Goal: Task Accomplishment & Management: Use online tool/utility

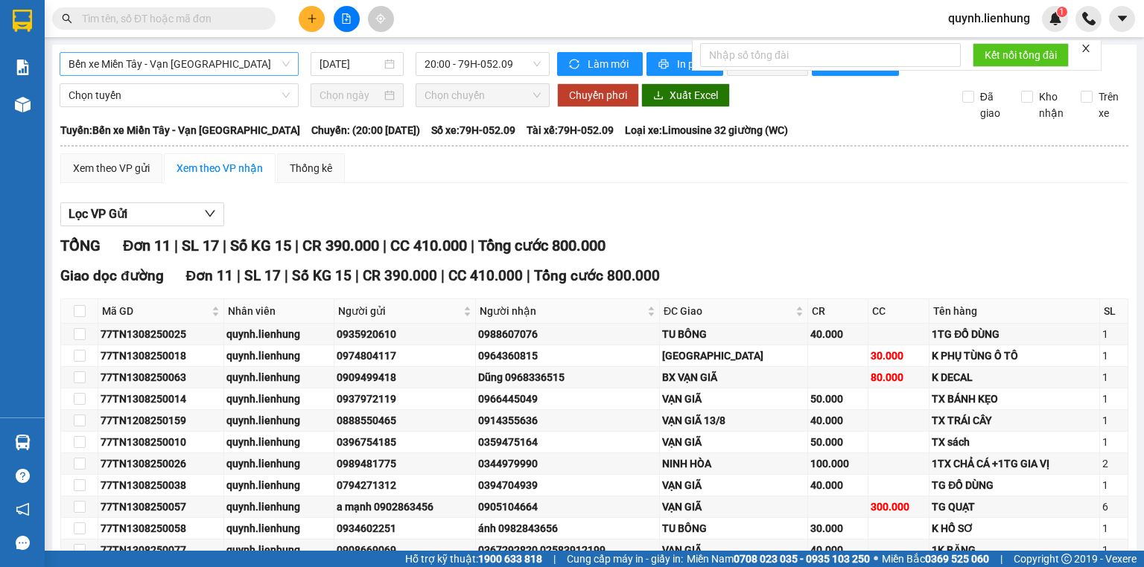
click at [232, 69] on span "Bến xe Miền Tây - Vạn [GEOGRAPHIC_DATA]" at bounding box center [179, 64] width 221 height 22
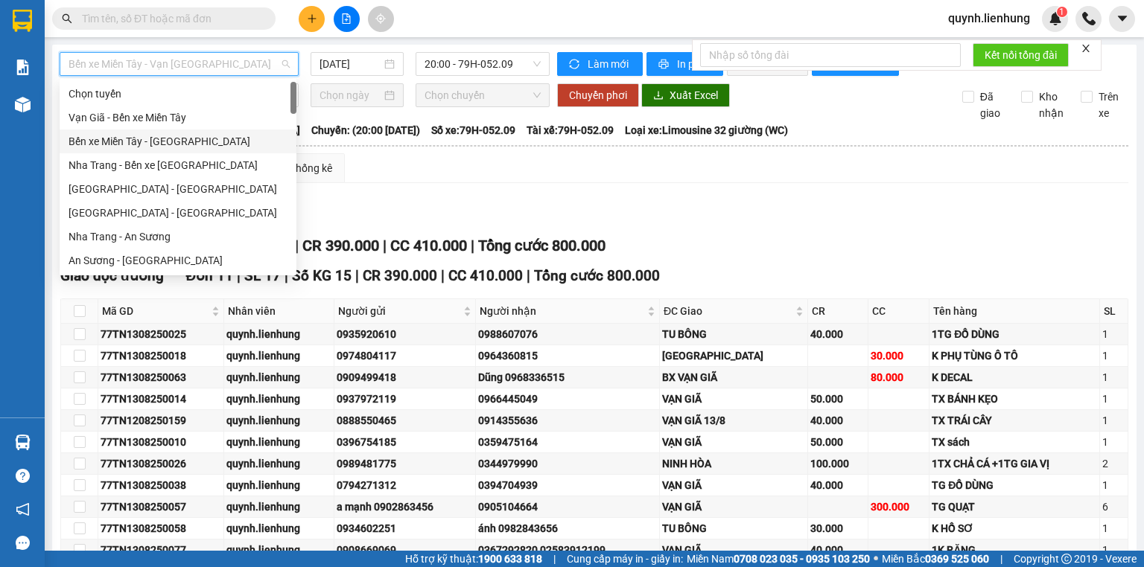
click at [182, 141] on div "Bến xe Miền Tây - [GEOGRAPHIC_DATA]" at bounding box center [178, 141] width 219 height 16
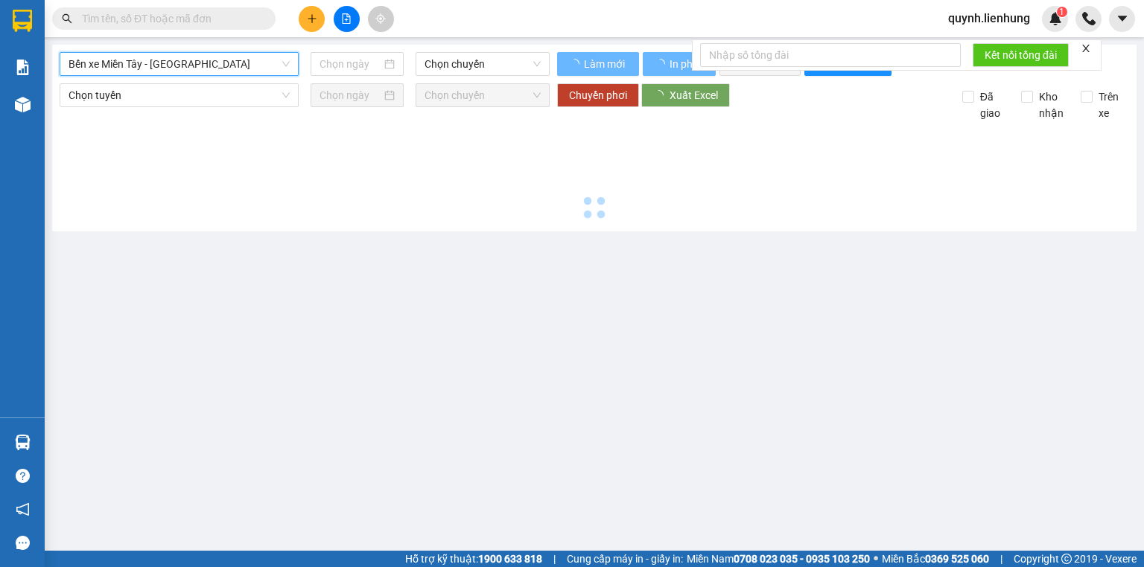
type input "[DATE]"
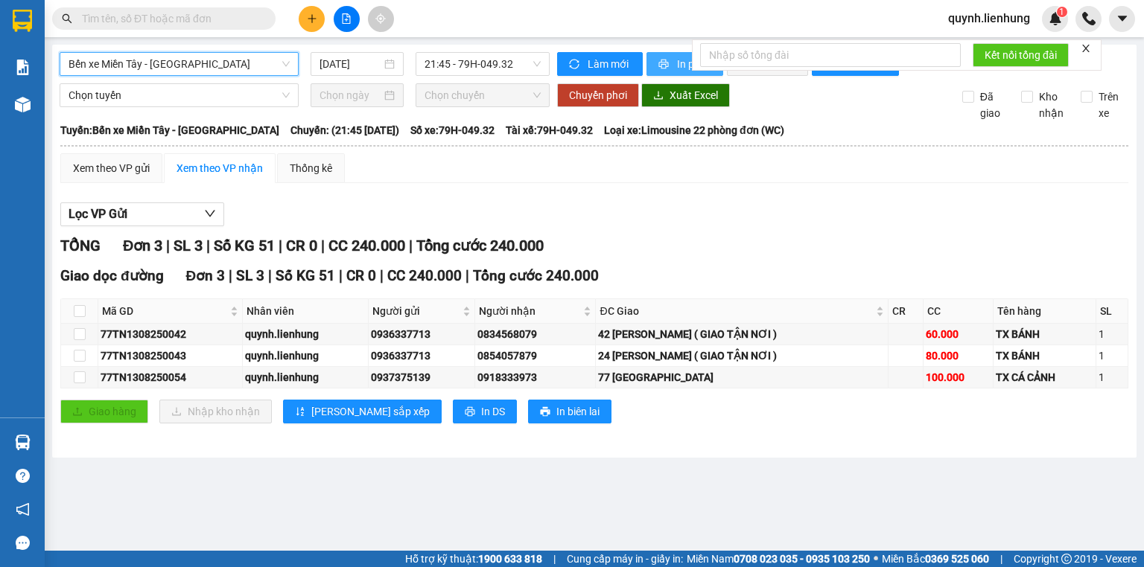
click at [664, 63] on icon "printer" at bounding box center [664, 65] width 10 height 10
click at [485, 72] on span "21:45 - 79H-049.32" at bounding box center [482, 64] width 117 height 22
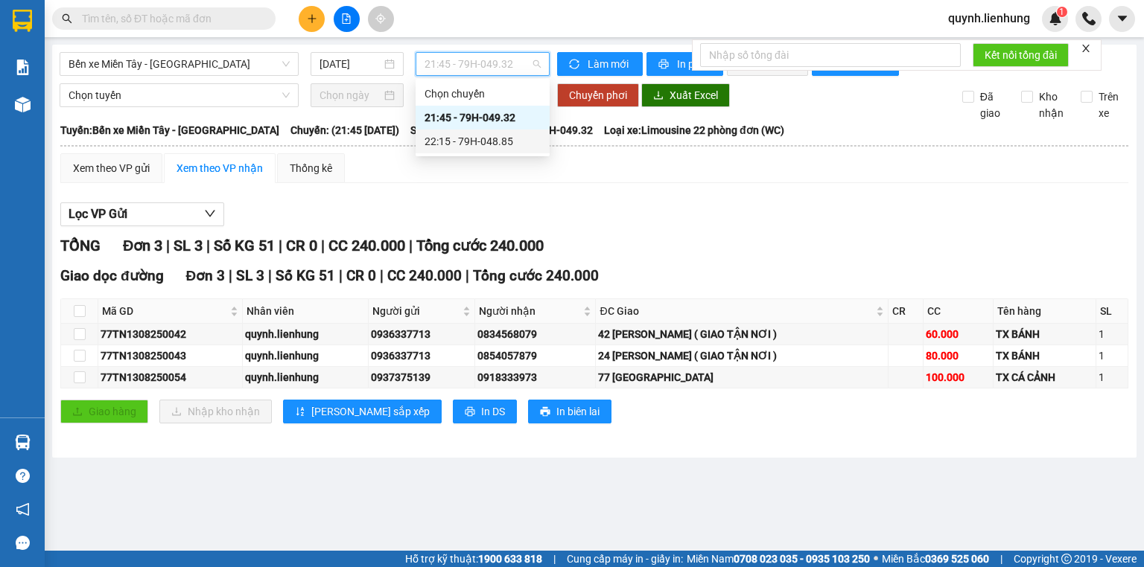
click at [468, 137] on div "22:15 - 79H-048.85" at bounding box center [482, 141] width 116 height 16
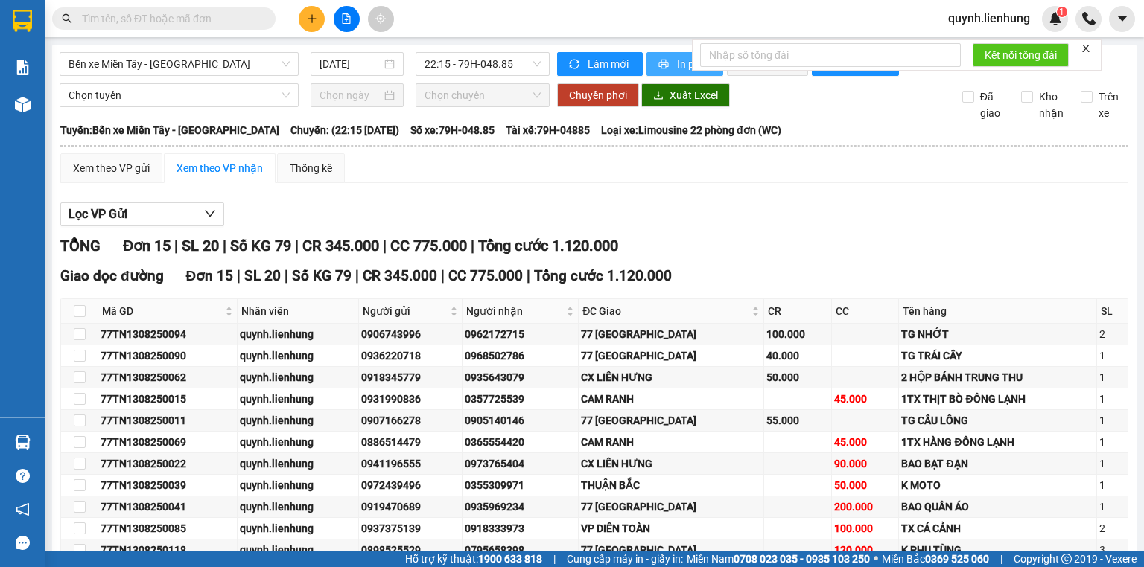
click at [661, 60] on icon "printer" at bounding box center [663, 64] width 10 height 10
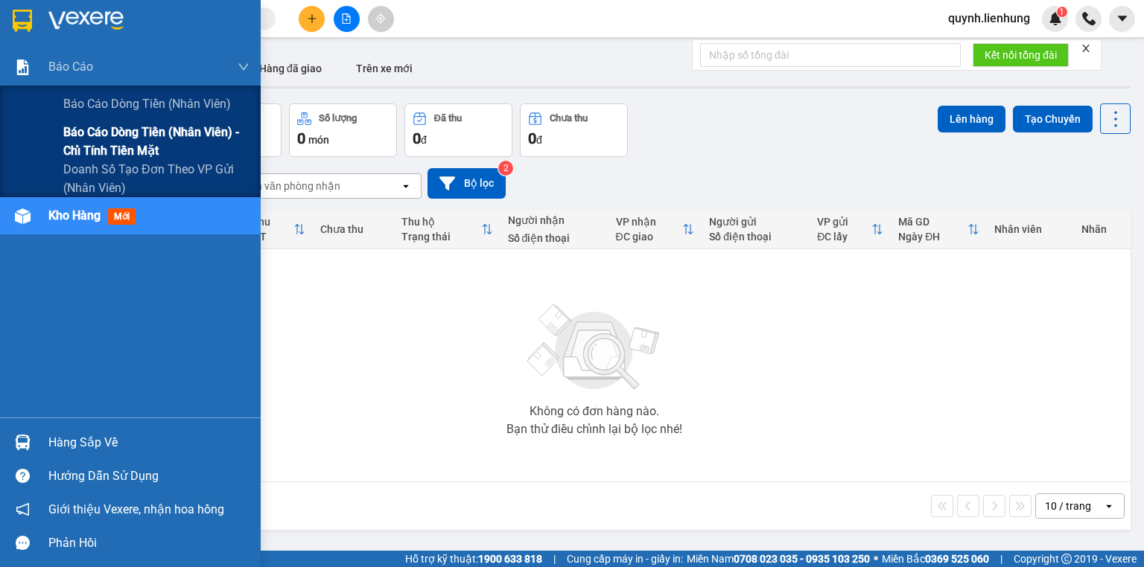
click at [76, 131] on span "Báo cáo dòng tiền (nhân viên) - chỉ tính tiền mặt" at bounding box center [156, 141] width 186 height 37
click at [0, 74] on div "Báo cáo" at bounding box center [130, 66] width 261 height 37
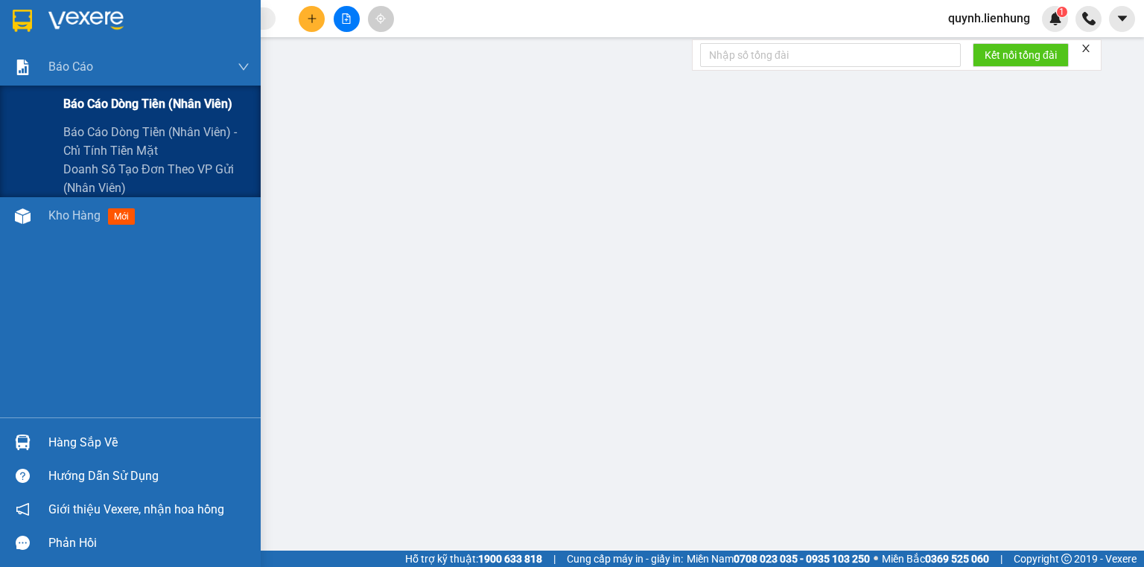
click at [95, 92] on div "Báo cáo dòng tiền (nhân viên)" at bounding box center [156, 104] width 186 height 37
